Goal: Use online tool/utility: Utilize a website feature to perform a specific function

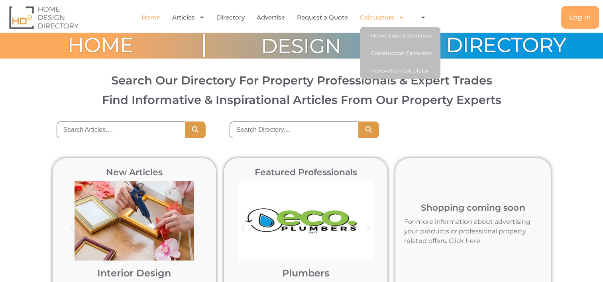
click at [402, 18] on icon "Menu" at bounding box center [401, 17] width 6 height 6
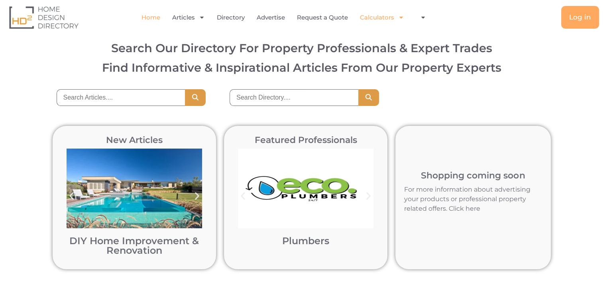
scroll to position [118, 0]
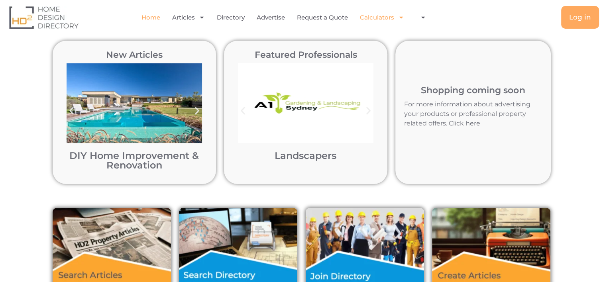
click at [402, 18] on icon "Menu" at bounding box center [401, 17] width 6 height 6
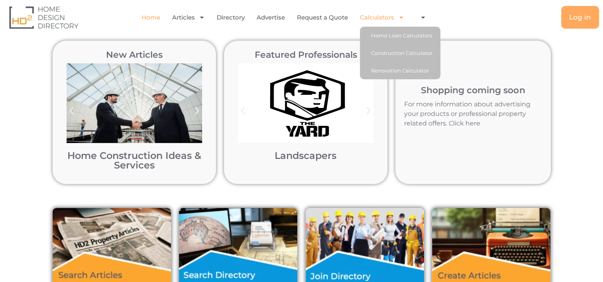
click at [396, 52] on link at bounding box center [473, 113] width 155 height 144
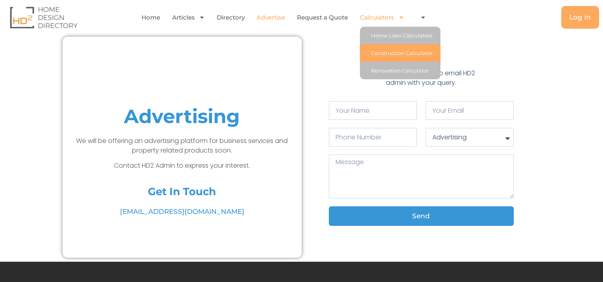
click at [394, 53] on link "Construction Calculator" at bounding box center [400, 53] width 81 height 18
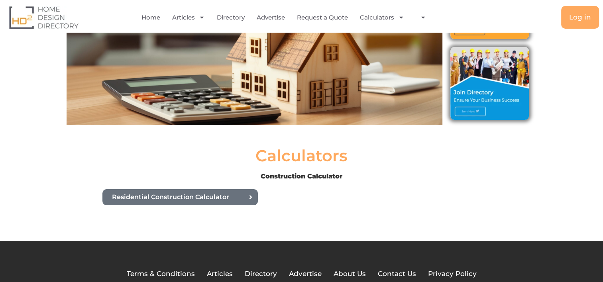
scroll to position [133, 0]
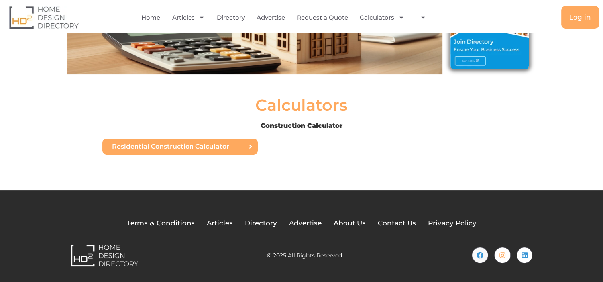
click at [210, 145] on span "Residential Construction Calculator" at bounding box center [170, 147] width 117 height 6
